Goal: Information Seeking & Learning: Learn about a topic

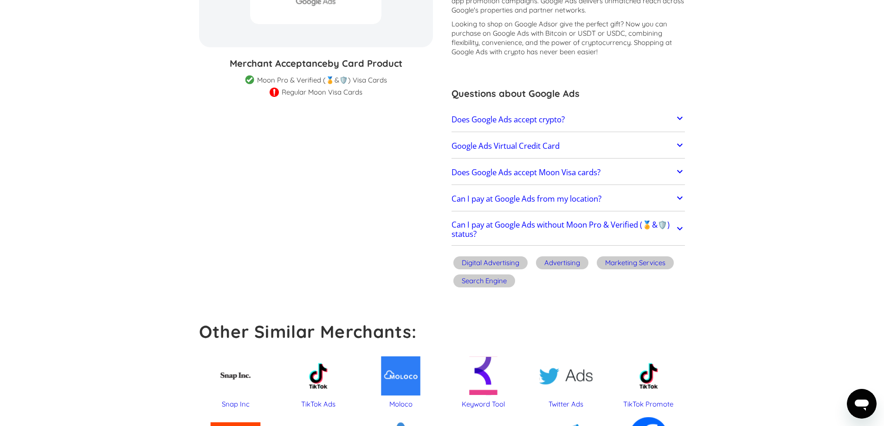
scroll to position [186, 0]
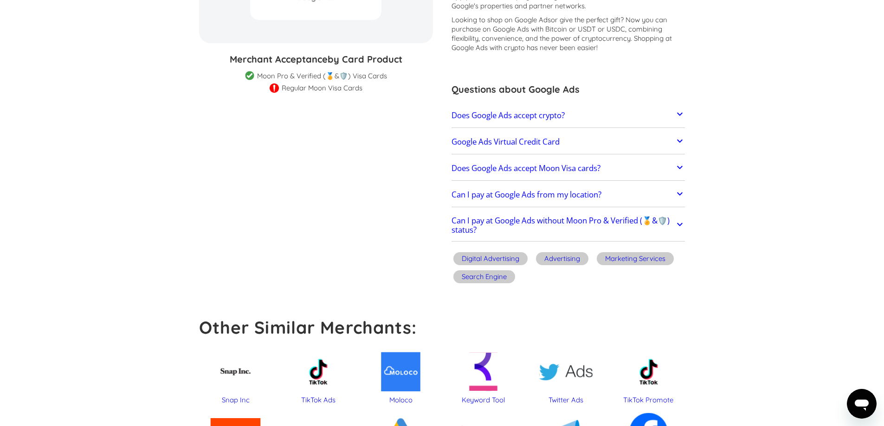
click at [685, 190] on icon at bounding box center [679, 193] width 11 height 11
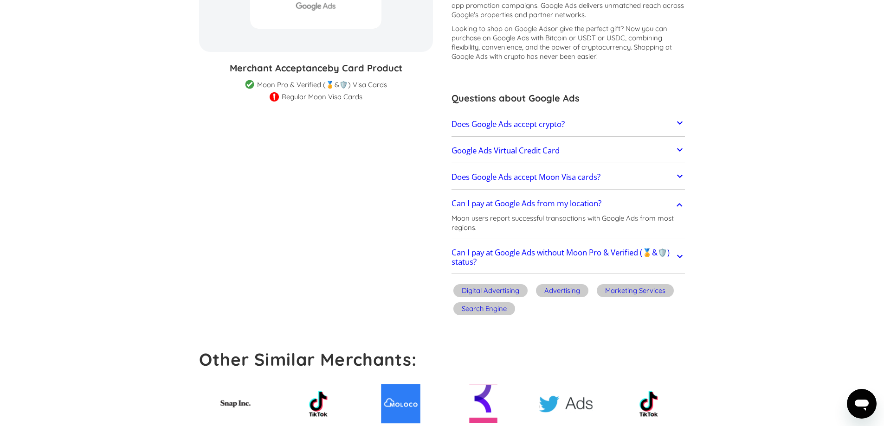
scroll to position [0, 0]
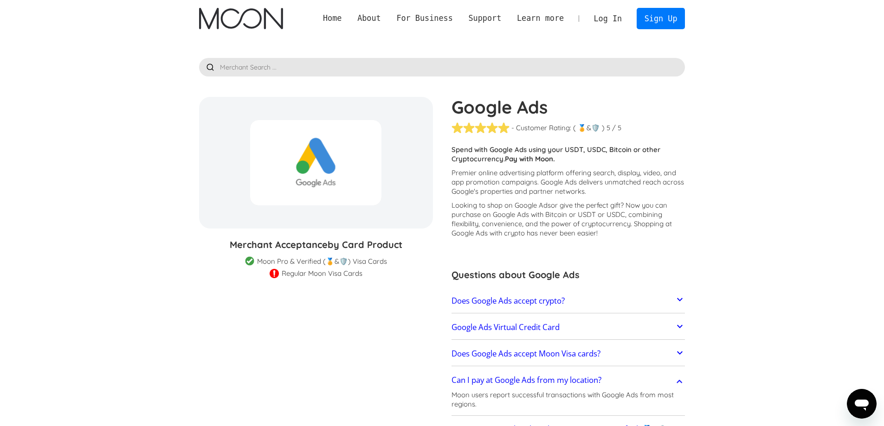
click at [218, 26] on img "home" at bounding box center [241, 18] width 84 height 21
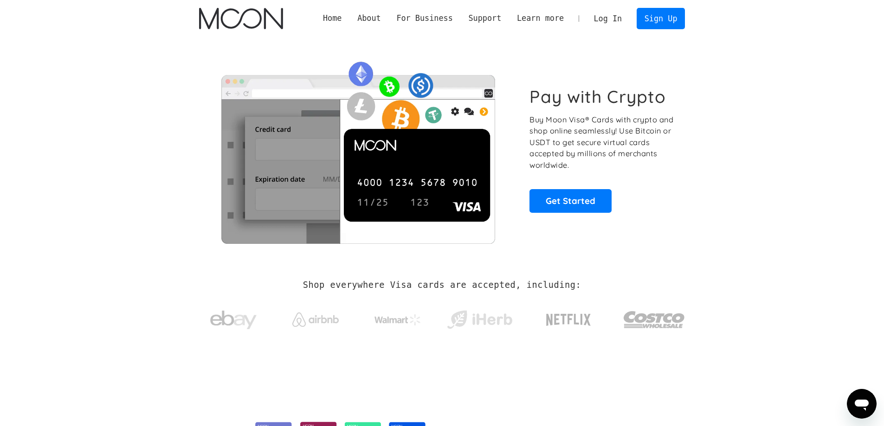
click at [0, 231] on section "Pay with Crypto Buy Moon Visa® Cards with crypto and shop online seamlessly! Us…" at bounding box center [442, 149] width 884 height 225
click at [752, 291] on section "Shop everywhere Visa cards are accepted, including:" at bounding box center [442, 311] width 884 height 98
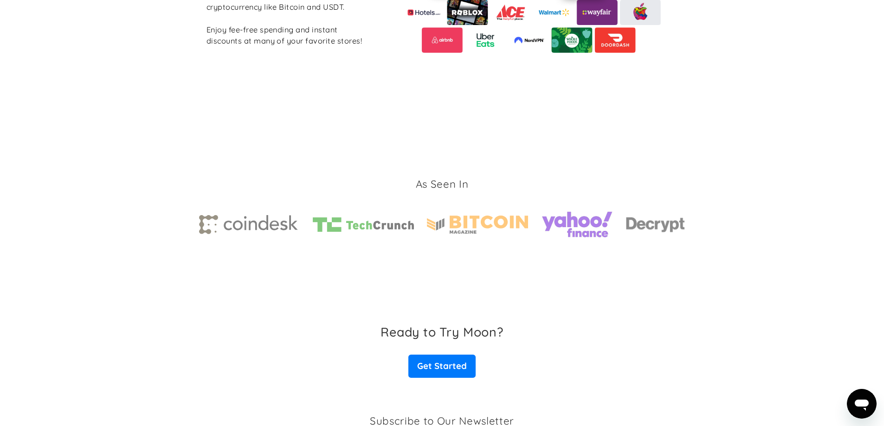
scroll to position [1390, 0]
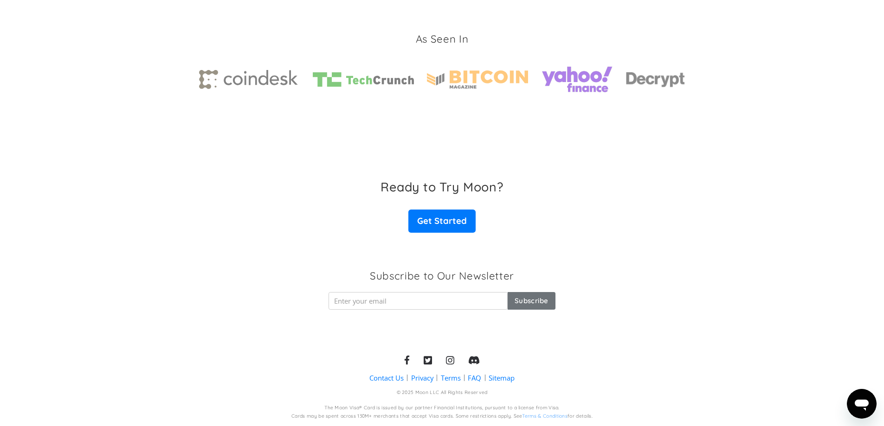
drag, startPoint x: 141, startPoint y: 164, endPoint x: 155, endPoint y: 31, distance: 133.9
click at [140, 164] on div "Ready to Try Moon? Get Started" at bounding box center [442, 206] width 884 height 90
